Goal: Information Seeking & Learning: Learn about a topic

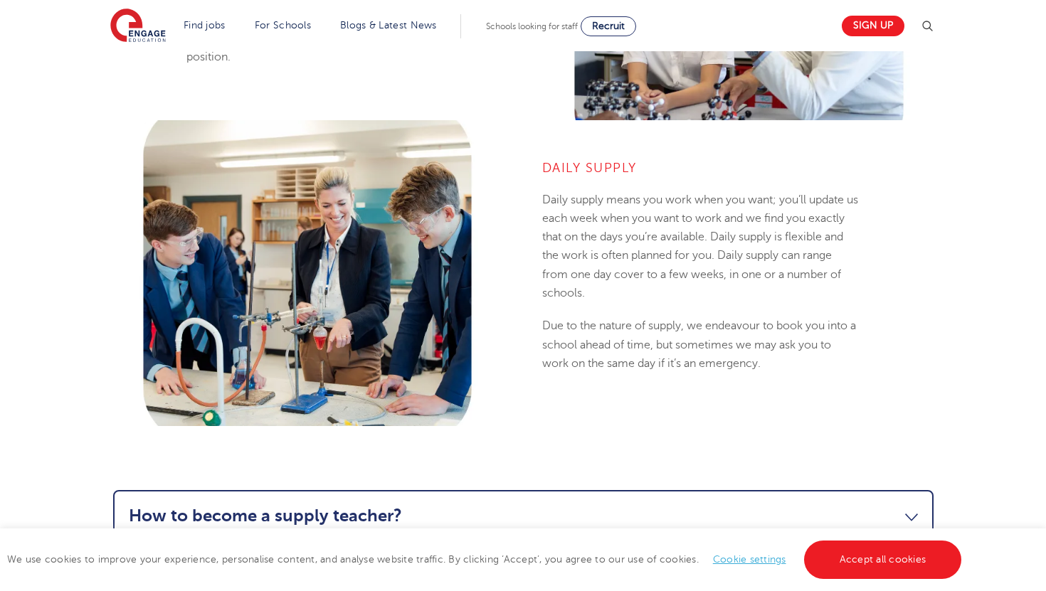
scroll to position [1188, 0]
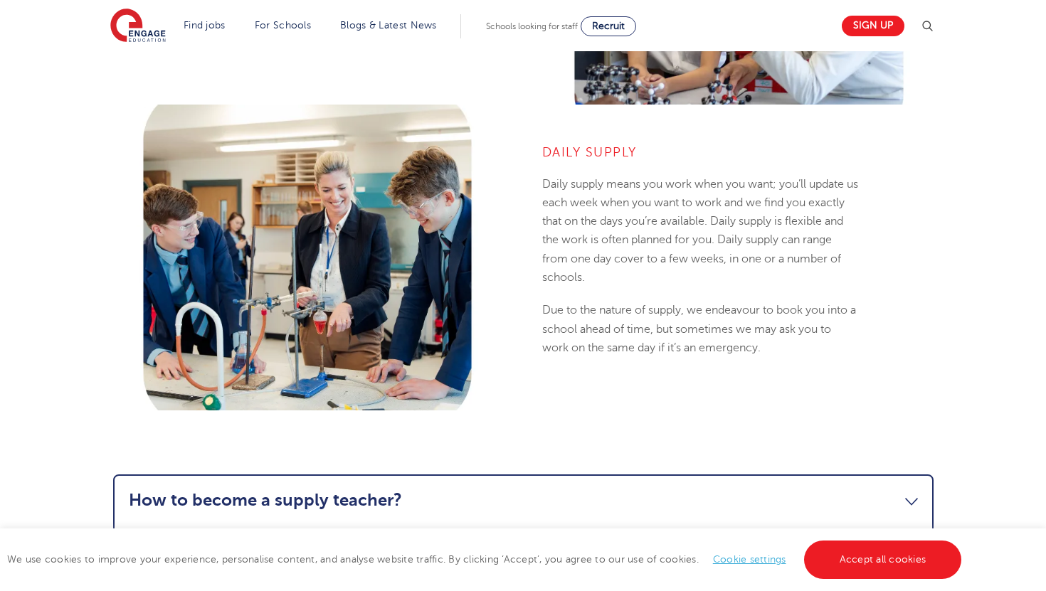
click at [597, 149] on h4 "Daily Supply" at bounding box center [701, 152] width 318 height 17
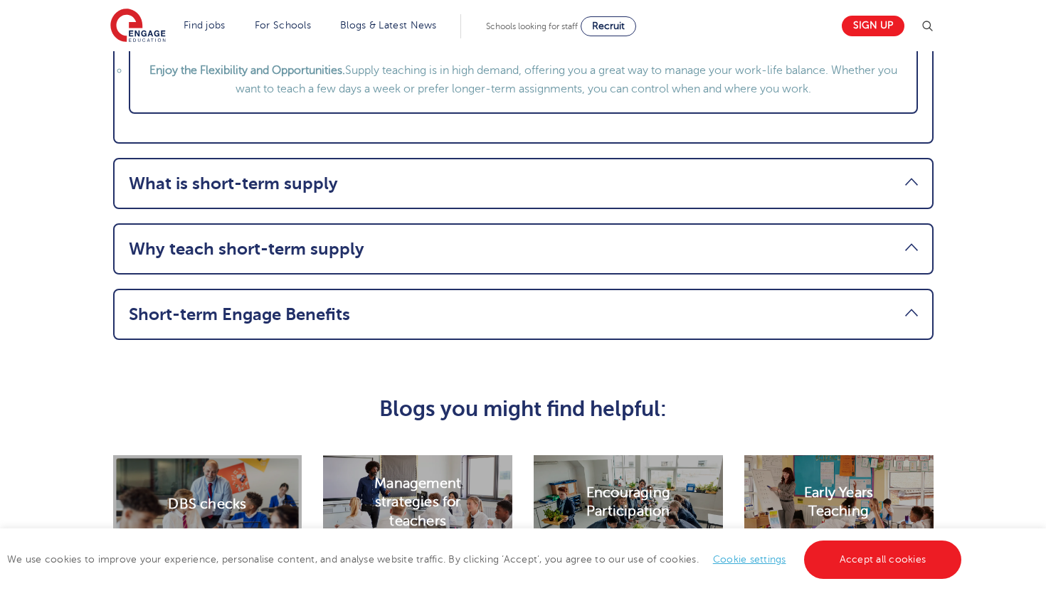
scroll to position [1894, 0]
click at [451, 335] on li "Short-term Engage Benefits When you begin teaching with Engage, whether it’s fo…" at bounding box center [523, 314] width 820 height 51
click at [528, 322] on link "Short-term Engage Benefits" at bounding box center [523, 315] width 789 height 20
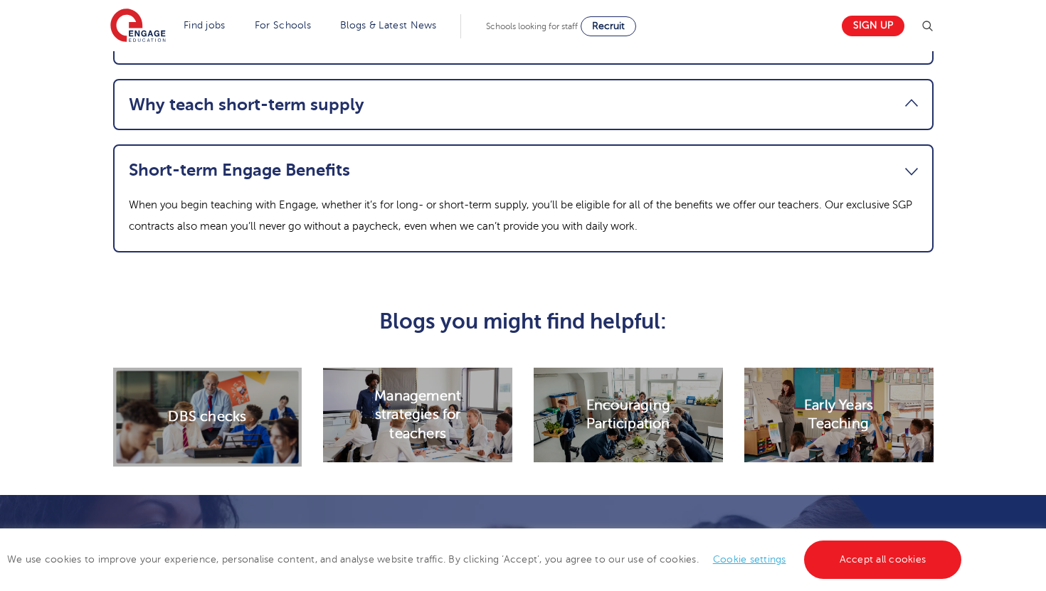
scroll to position [1703, 0]
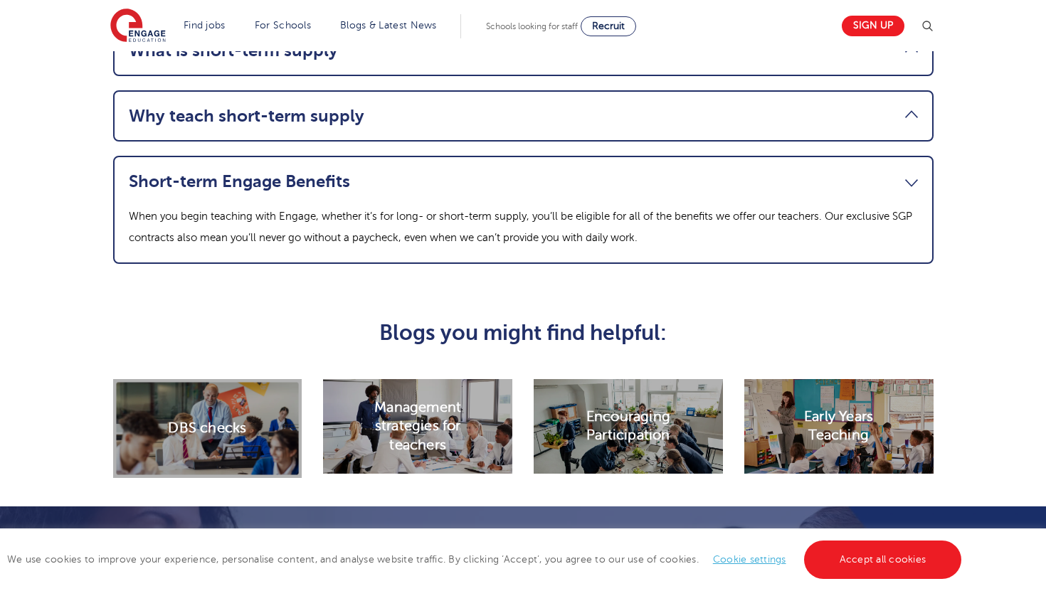
click at [698, 182] on link "Short-term Engage Benefits" at bounding box center [523, 181] width 789 height 20
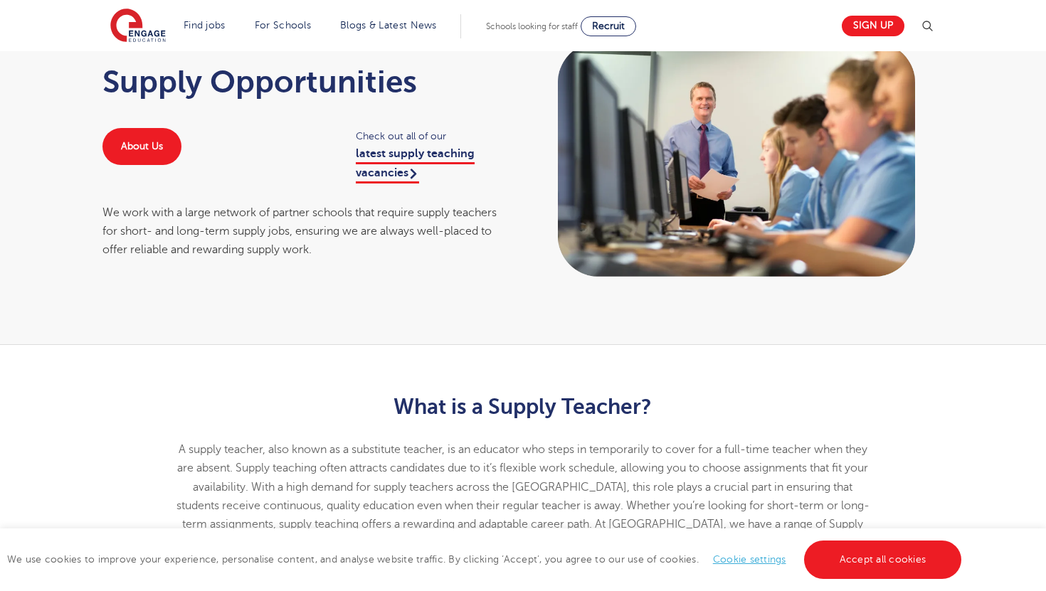
scroll to position [85, 0]
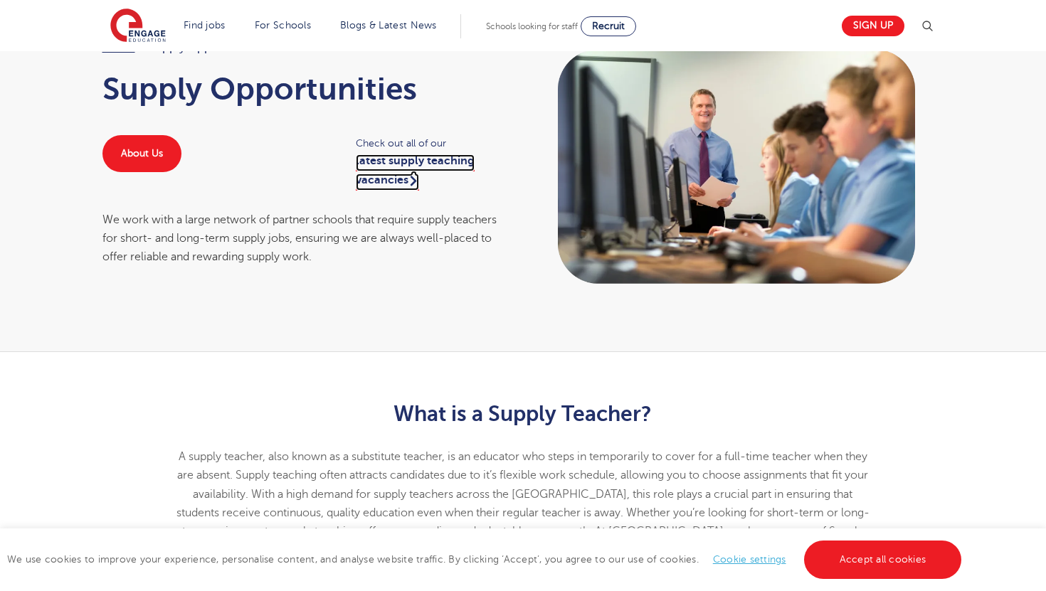
click at [430, 163] on link "latest supply teaching vacancies" at bounding box center [415, 172] width 119 height 36
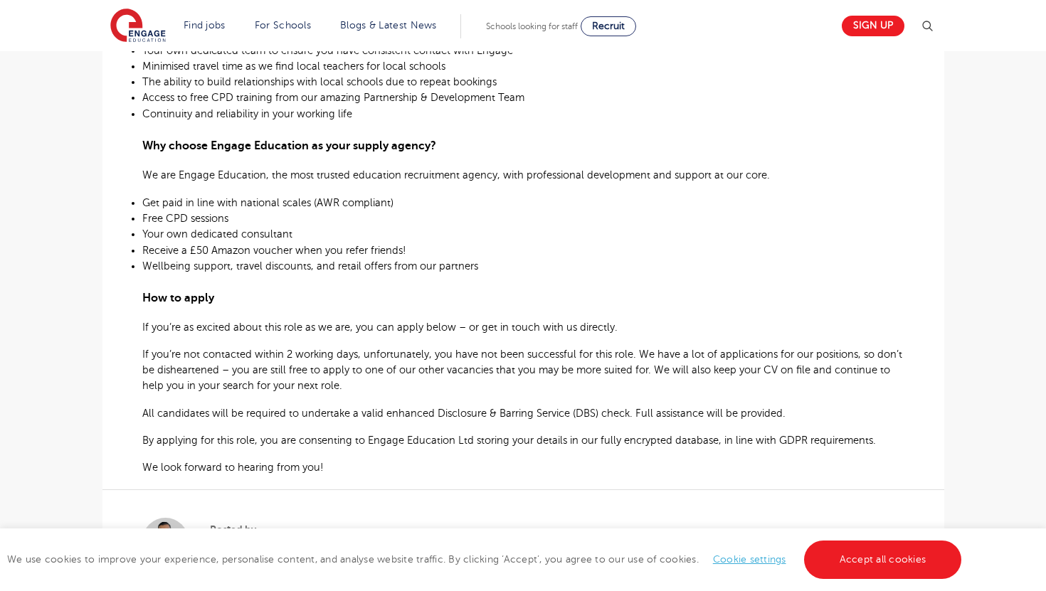
scroll to position [669, 0]
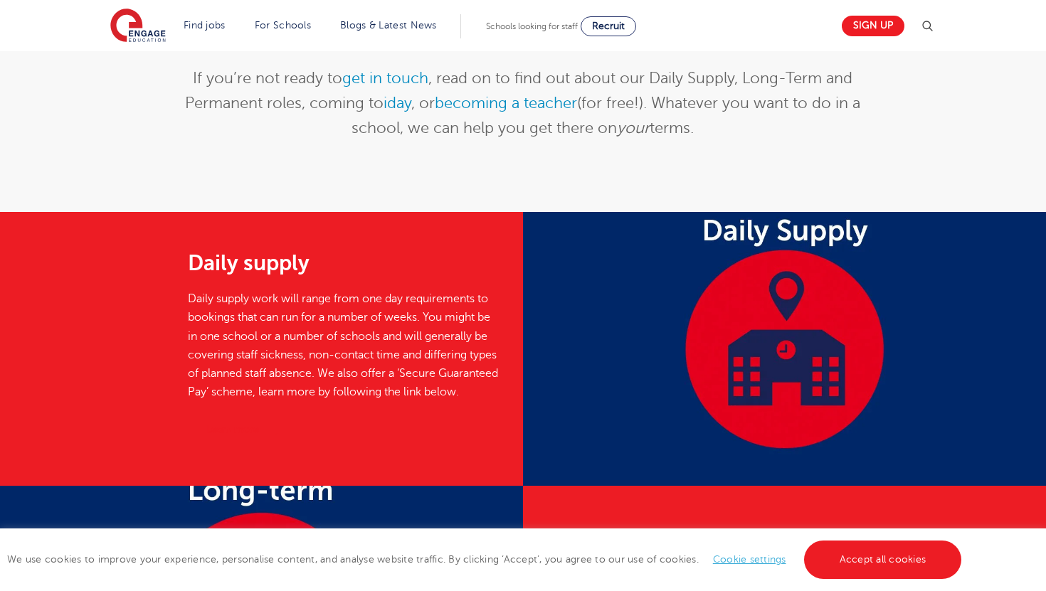
scroll to position [289, 0]
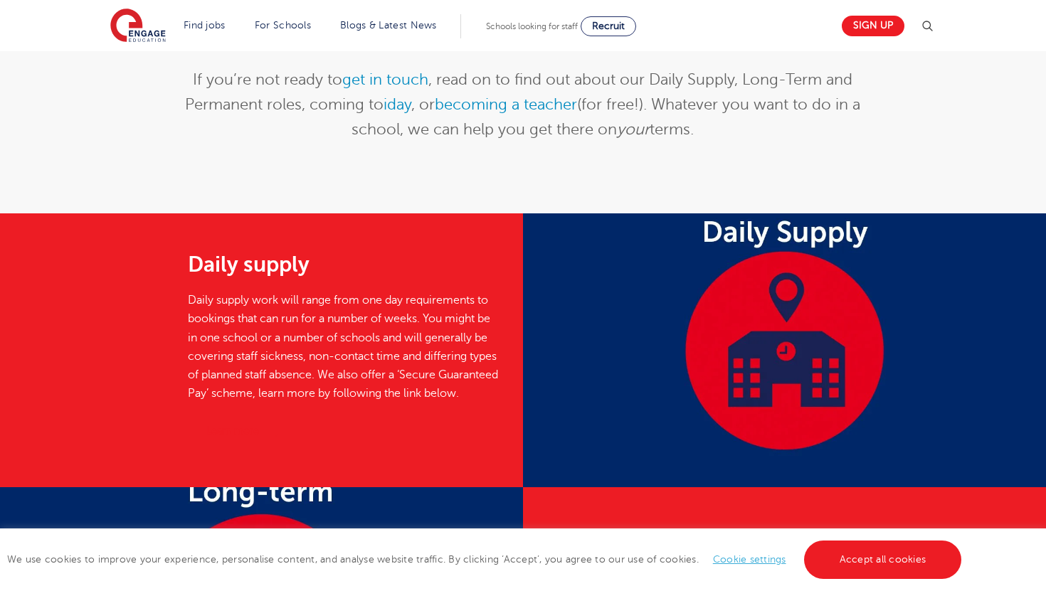
click at [437, 351] on p "Daily supply work will range from one day requirements to bookings that can run…" at bounding box center [345, 347] width 314 height 112
click at [797, 360] on div at bounding box center [784, 350] width 523 height 274
click at [261, 272] on h2 "Daily supply" at bounding box center [345, 264] width 314 height 24
click at [282, 429] on div "Daily supply Daily supply work will range from one day requirements to bookings…" at bounding box center [345, 350] width 334 height 274
click at [287, 448] on div "Learn more" at bounding box center [345, 433] width 314 height 31
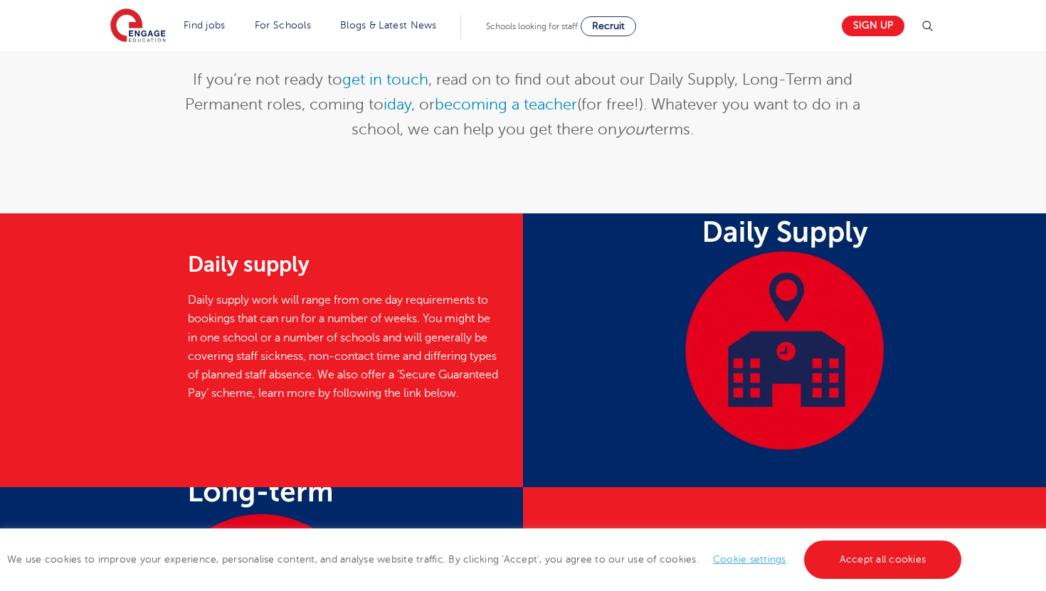
click at [240, 267] on h2 "Daily supply" at bounding box center [345, 264] width 314 height 24
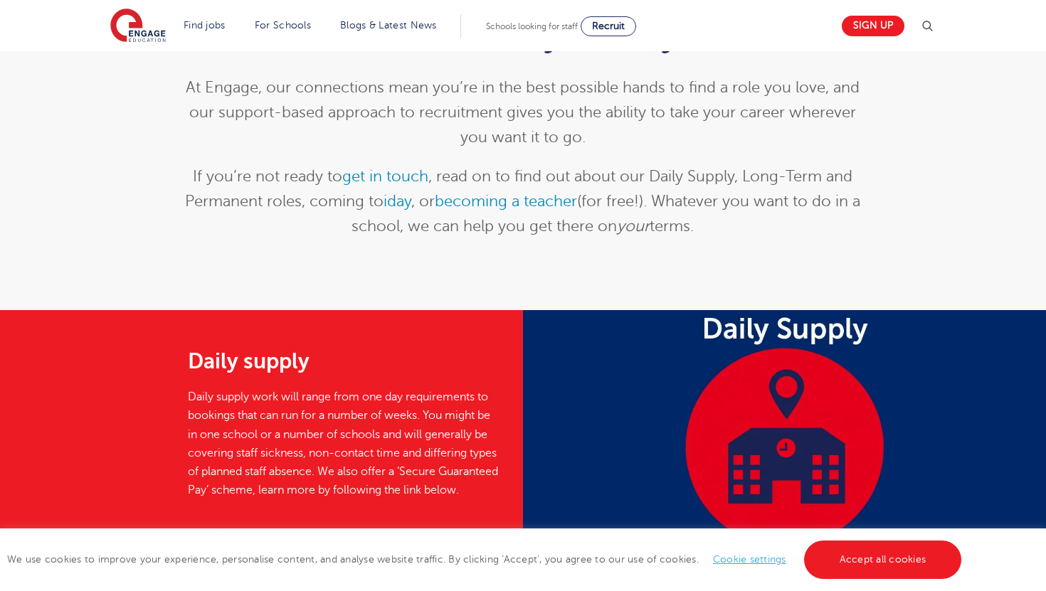
scroll to position [161, 0]
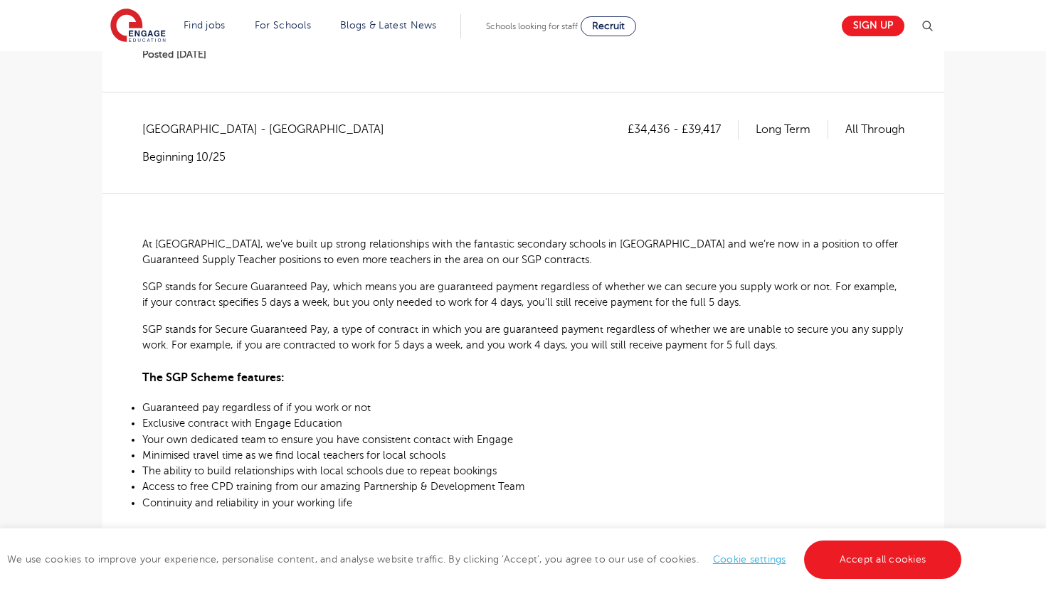
scroll to position [224, 0]
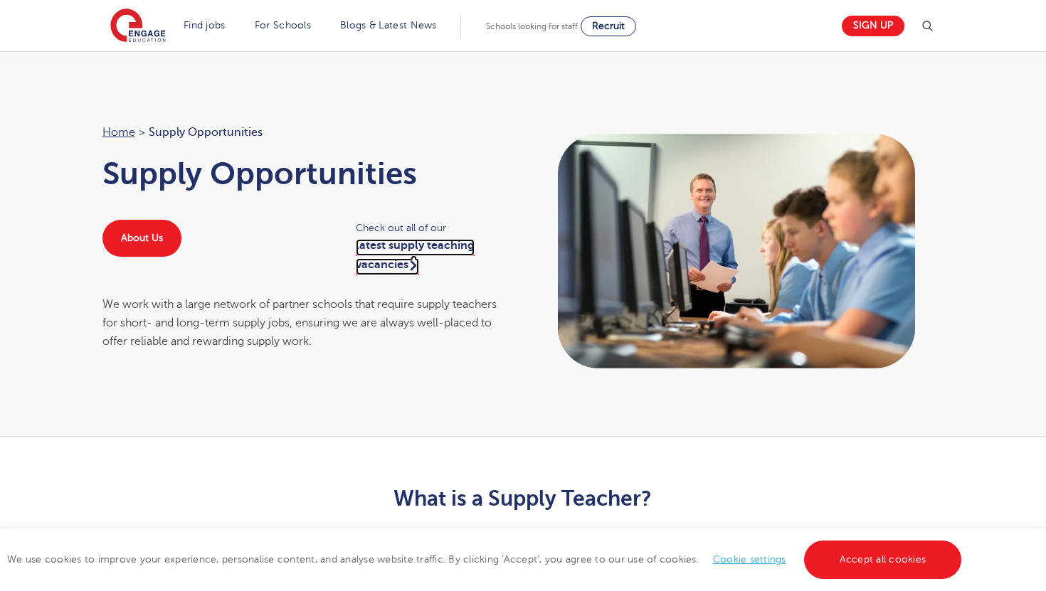
click at [397, 248] on link "latest supply teaching vacancies" at bounding box center [415, 257] width 119 height 36
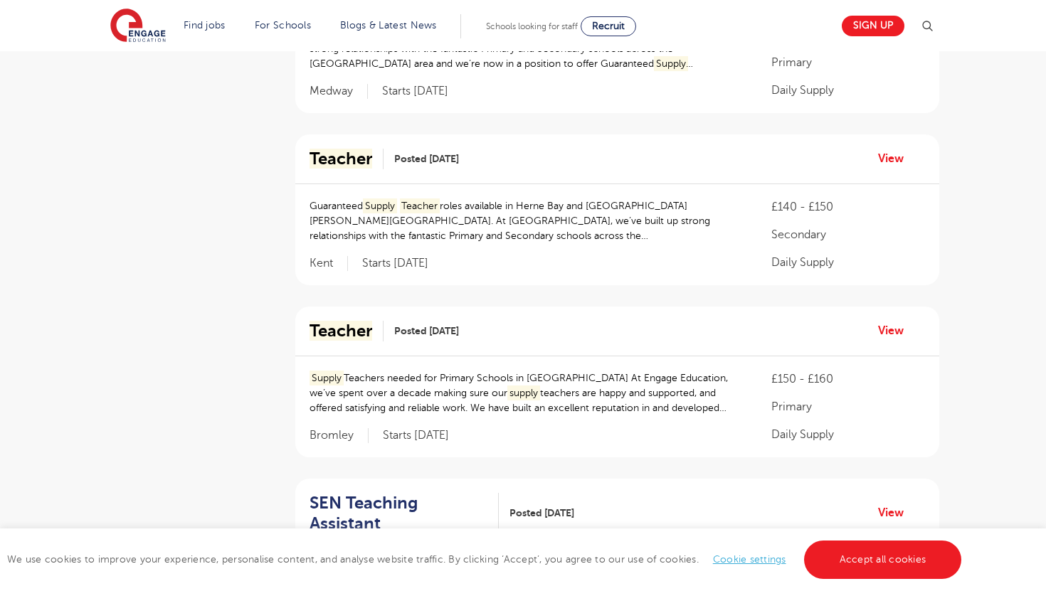
scroll to position [599, 0]
click at [887, 166] on div "Teacher Posted [DATE] View" at bounding box center [617, 157] width 644 height 50
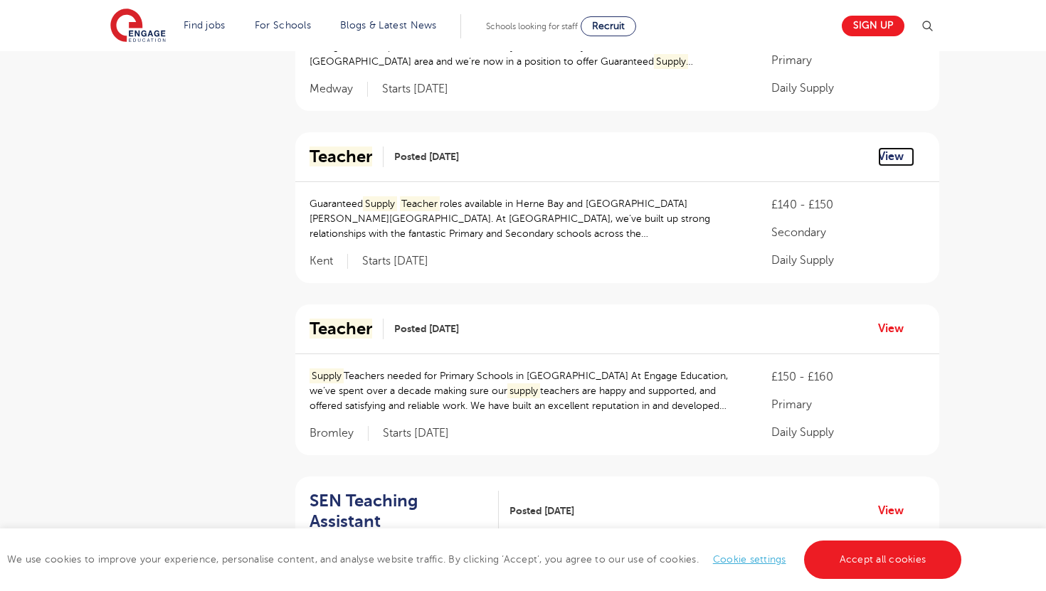
click at [884, 161] on link "View" at bounding box center [896, 156] width 36 height 18
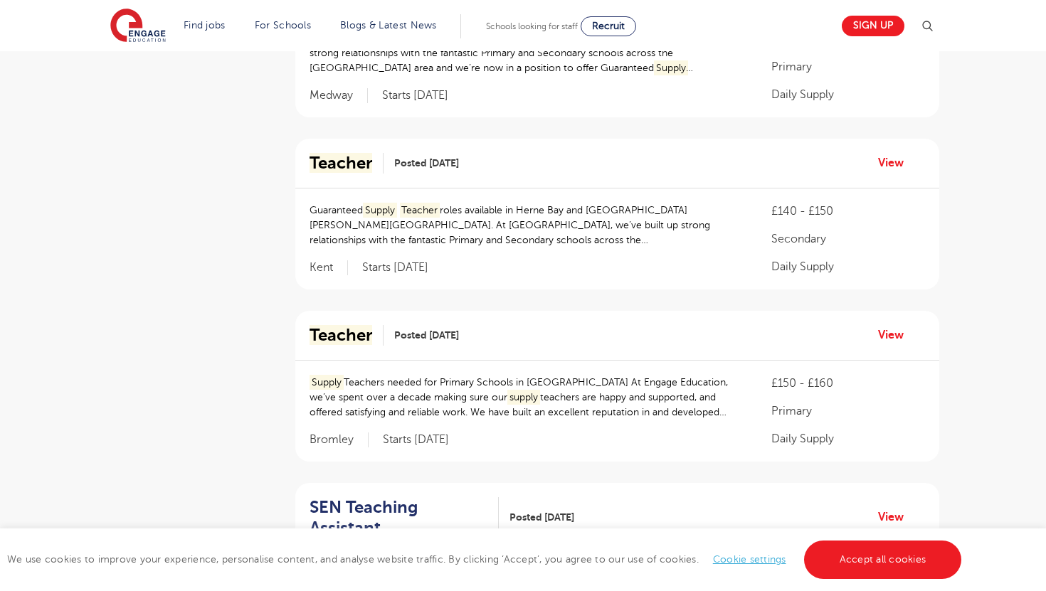
click at [885, 344] on div "Teacher Posted [DATE] View" at bounding box center [617, 336] width 644 height 50
click at [892, 336] on link "View" at bounding box center [896, 335] width 36 height 18
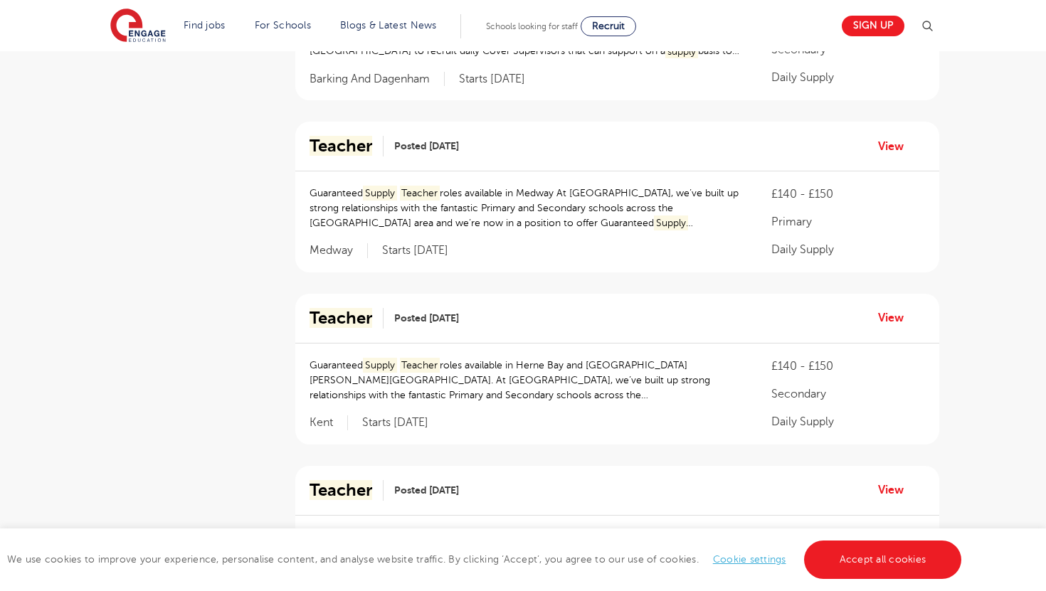
scroll to position [421, 0]
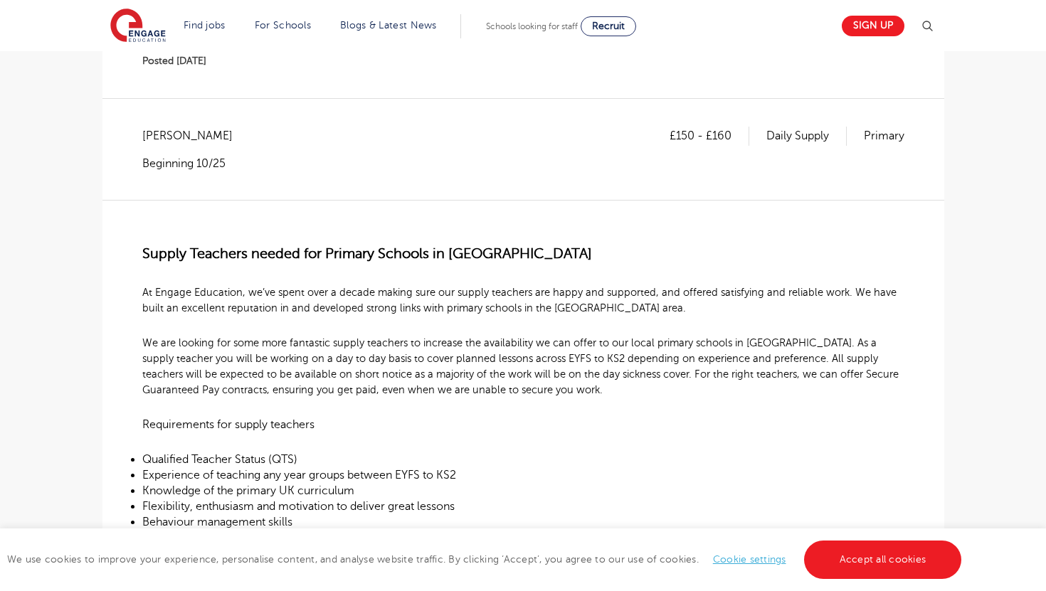
scroll to position [213, 0]
